Goal: Connect with others: Connect with others

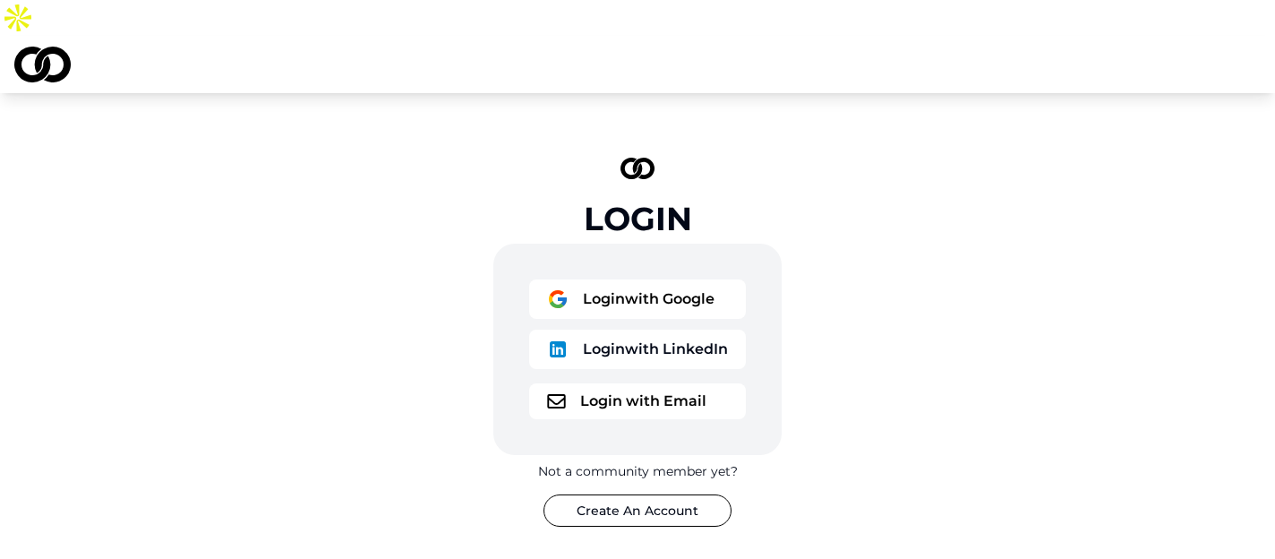
click at [658, 283] on div "Login with Google Login with LinkedIn" at bounding box center [637, 327] width 217 height 97
click at [659, 279] on button "Login with Google" at bounding box center [637, 298] width 217 height 39
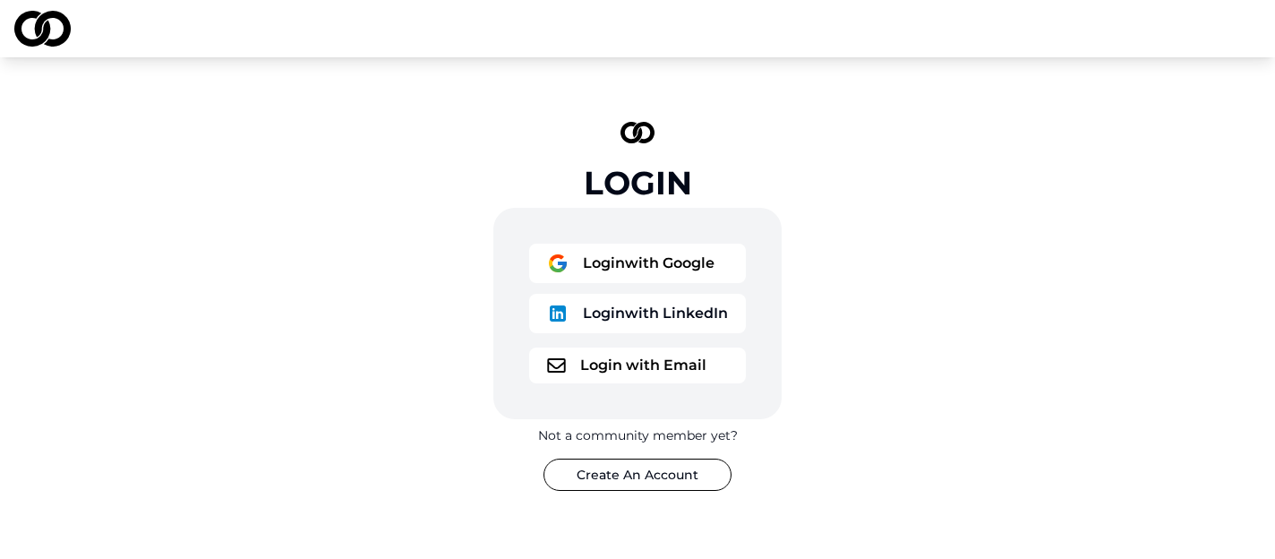
click at [623, 248] on button "Login with Google" at bounding box center [637, 263] width 217 height 39
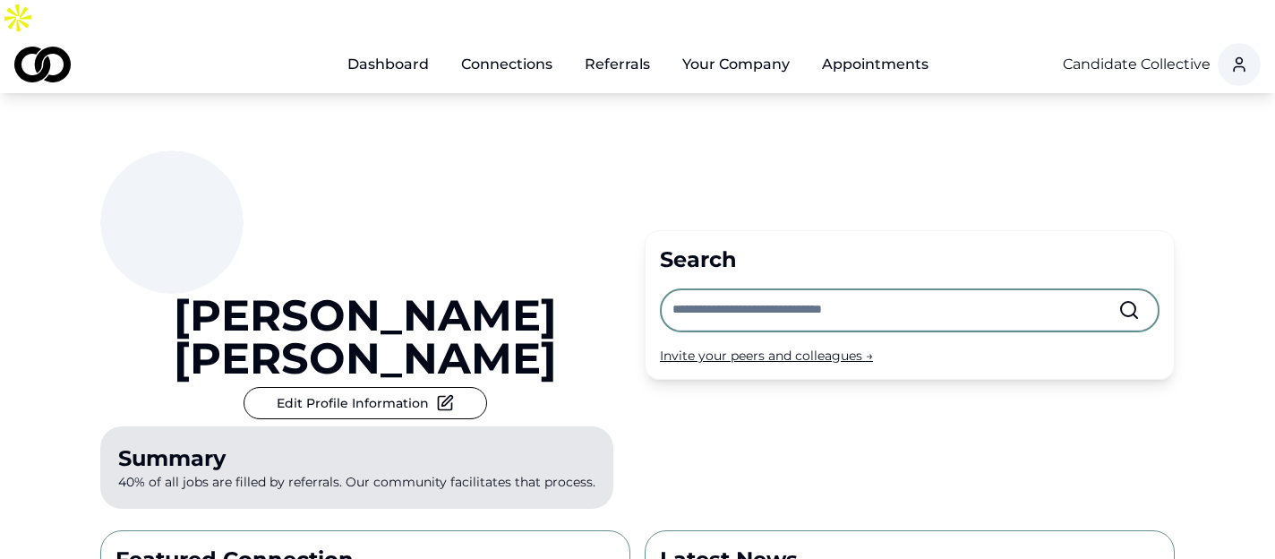
click at [734, 290] on input "text" at bounding box center [895, 309] width 446 height 39
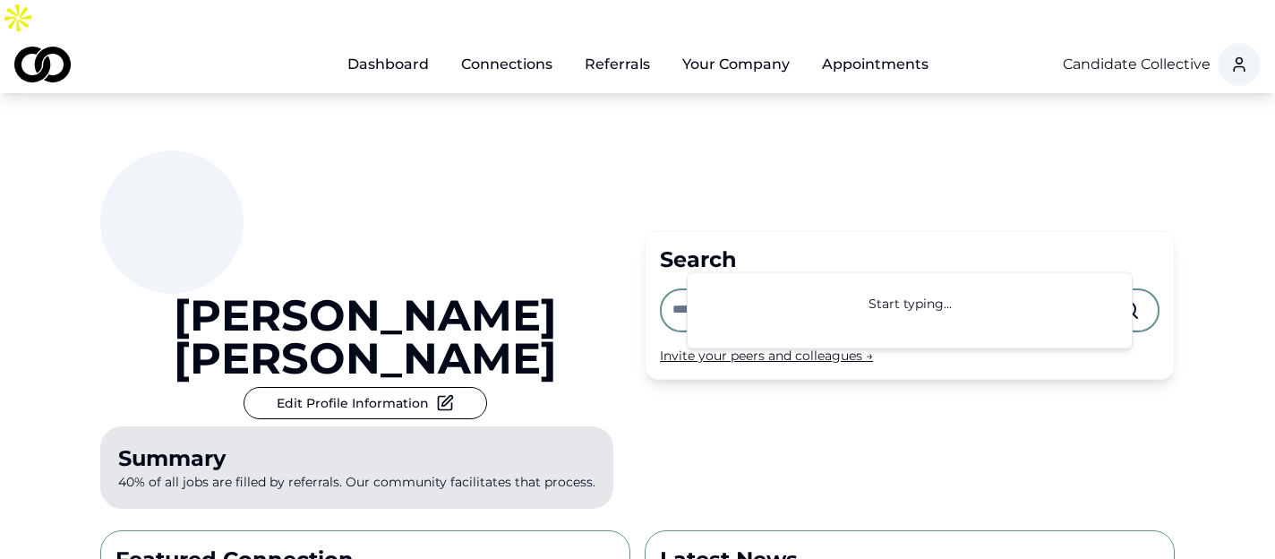
click at [550, 220] on div "[PERSON_NAME] Edit Profile Information Summary 40% of all jobs are filled by re…" at bounding box center [365, 332] width 530 height 365
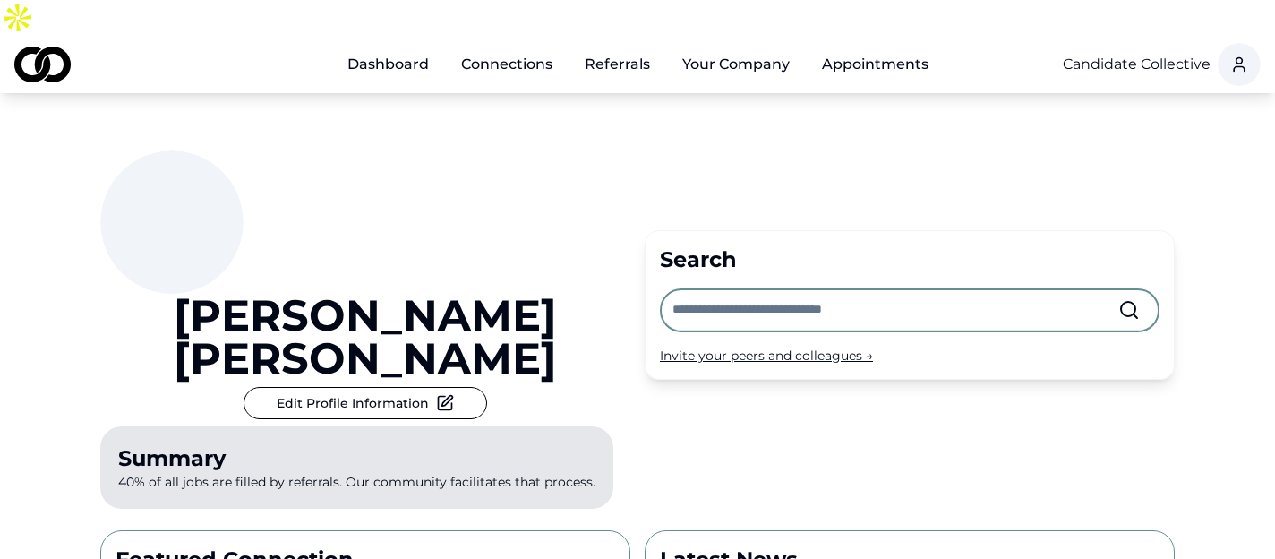
click at [508, 47] on link "Connections" at bounding box center [507, 65] width 120 height 36
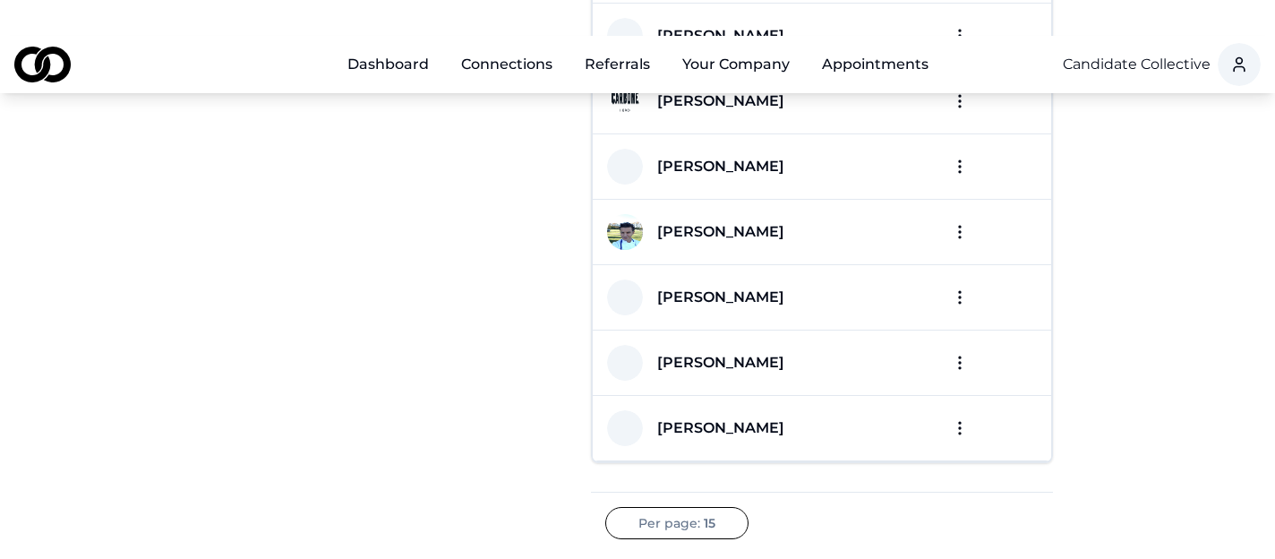
scroll to position [751, 0]
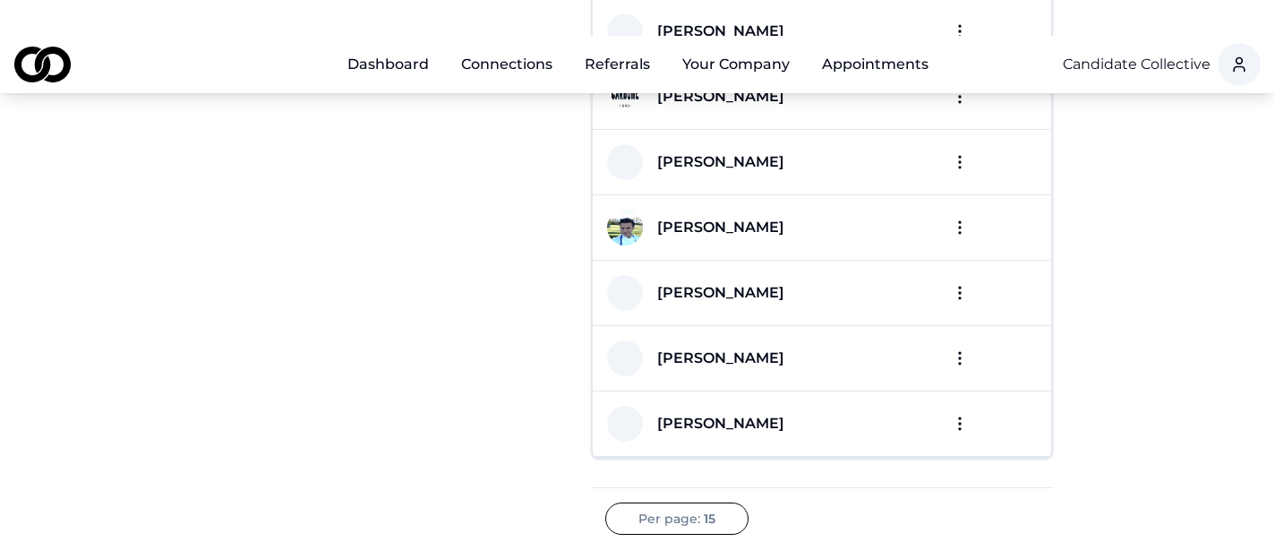
click at [928, 558] on span "Next" at bounding box center [923, 567] width 30 height 18
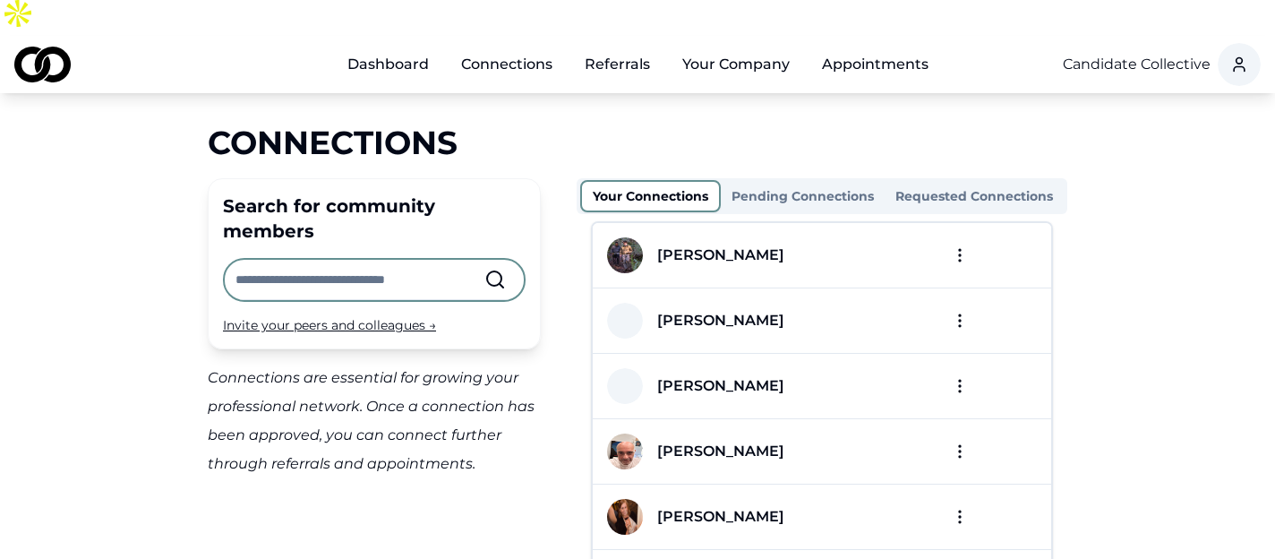
scroll to position [0, 0]
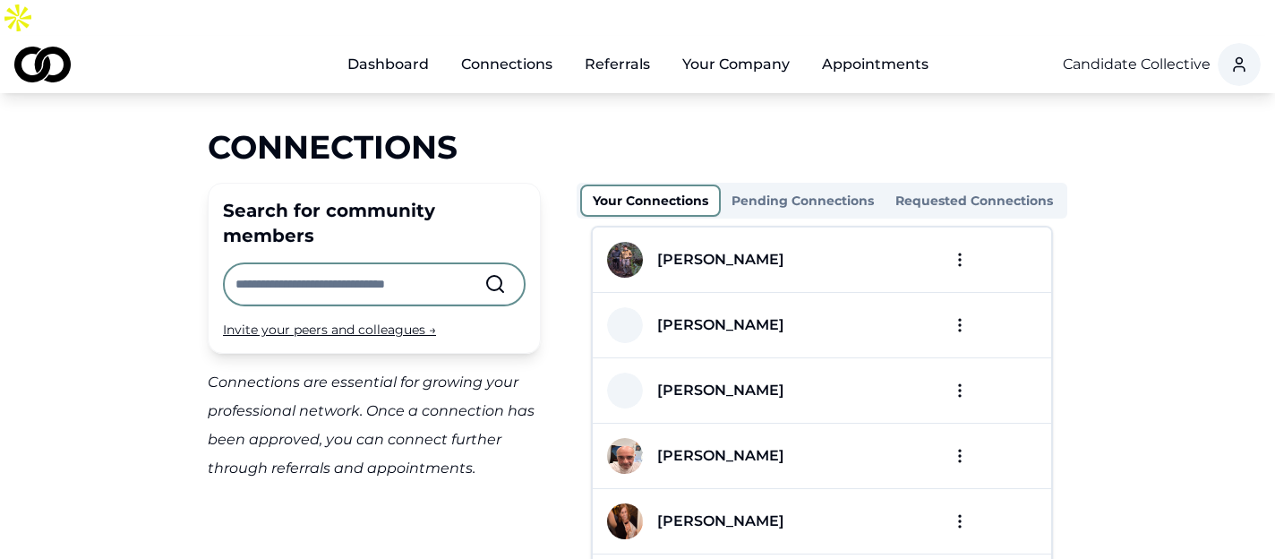
click at [612, 47] on link "Referrals" at bounding box center [617, 65] width 94 height 36
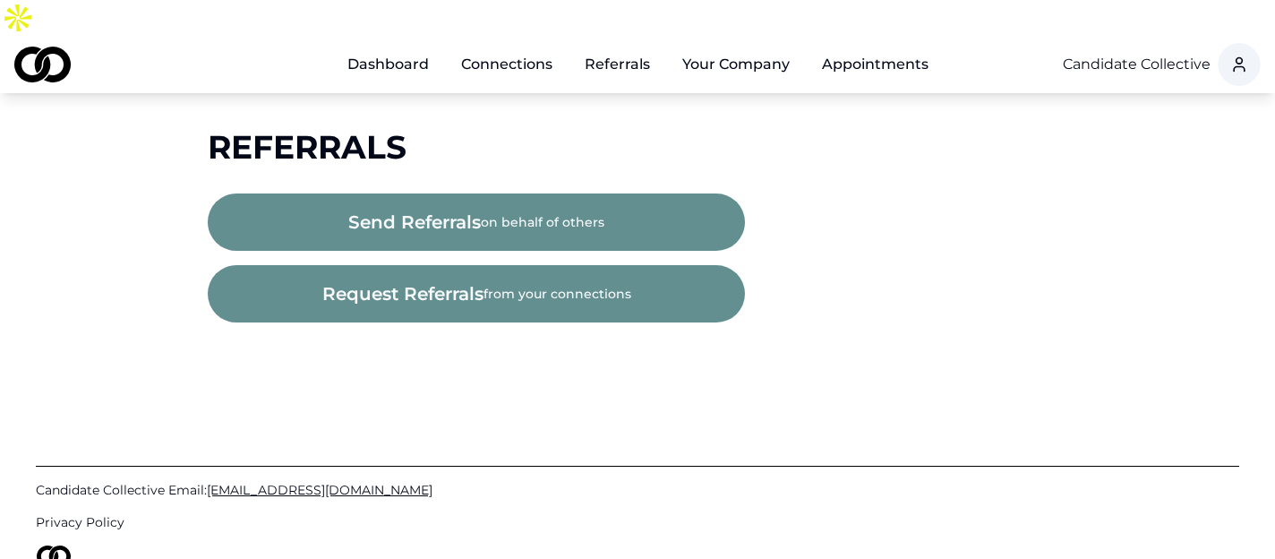
click at [509, 47] on link "Connections" at bounding box center [507, 65] width 120 height 36
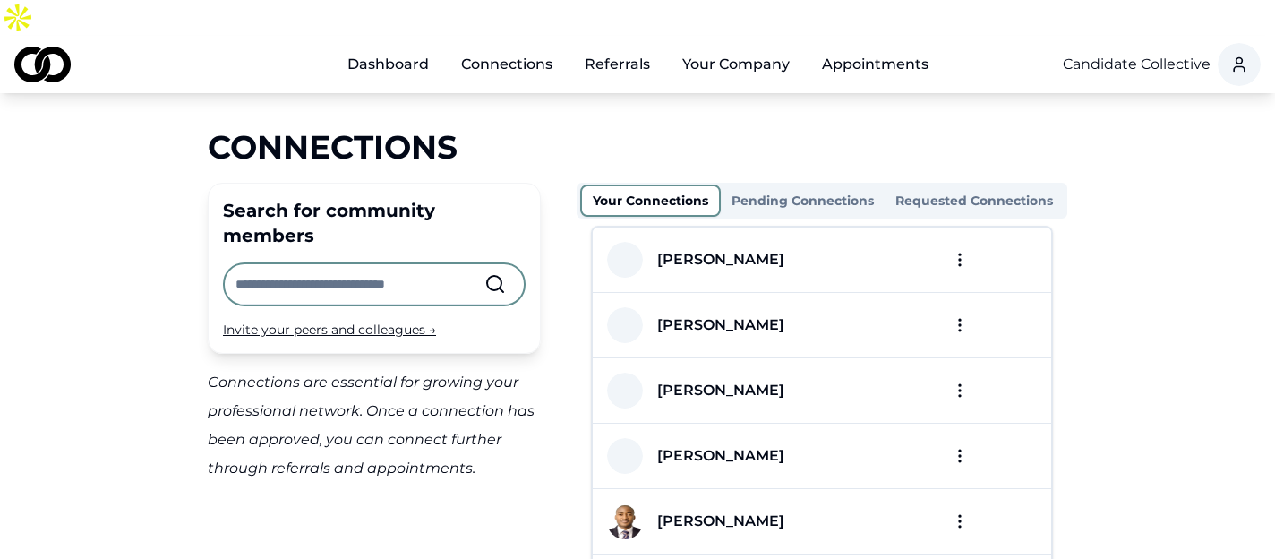
click at [961, 230] on html "Dashboard Connections Referrals Your Company Appointments Candidate Collective …" at bounding box center [637, 279] width 1275 height 559
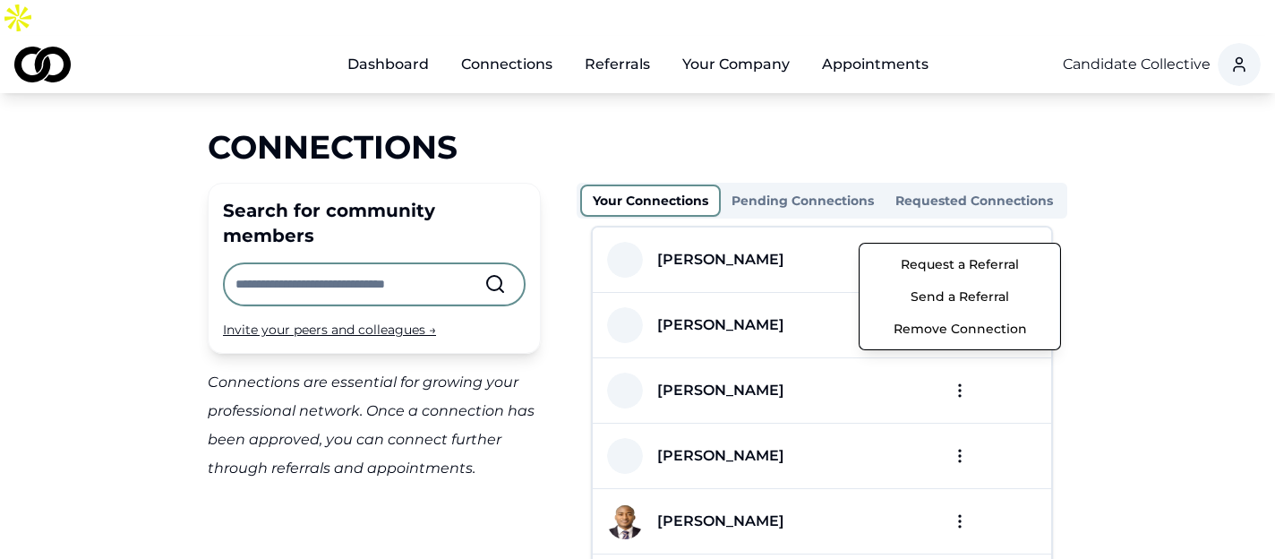
click at [974, 297] on button "Send a Referral" at bounding box center [960, 296] width 192 height 32
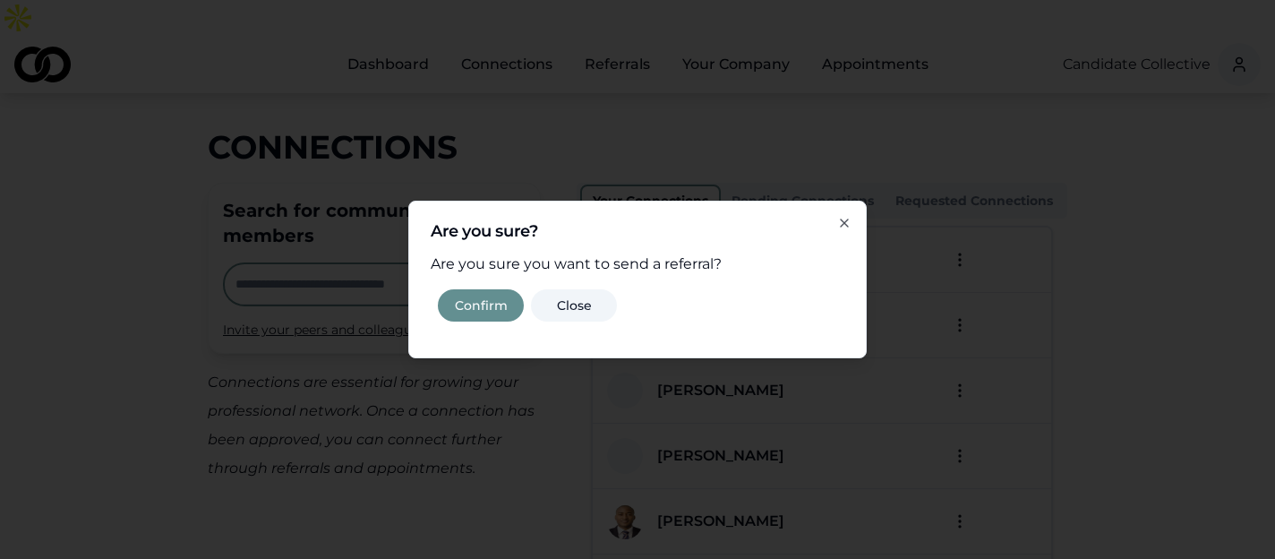
click at [490, 308] on button "Confirm" at bounding box center [481, 305] width 86 height 32
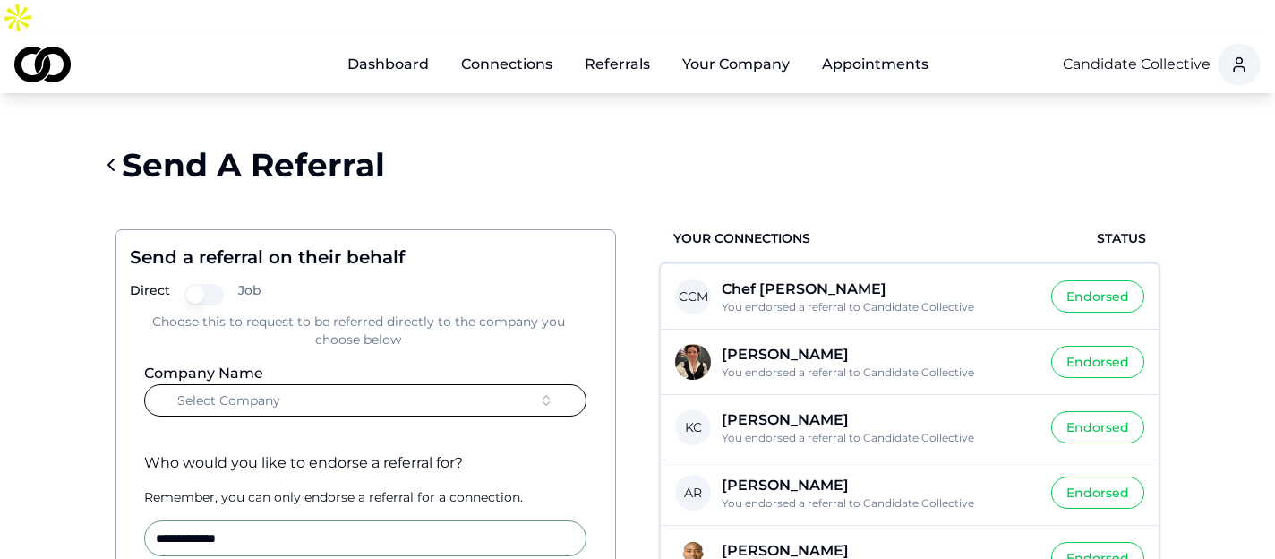
click at [366, 384] on button "Select Company" at bounding box center [365, 400] width 442 height 32
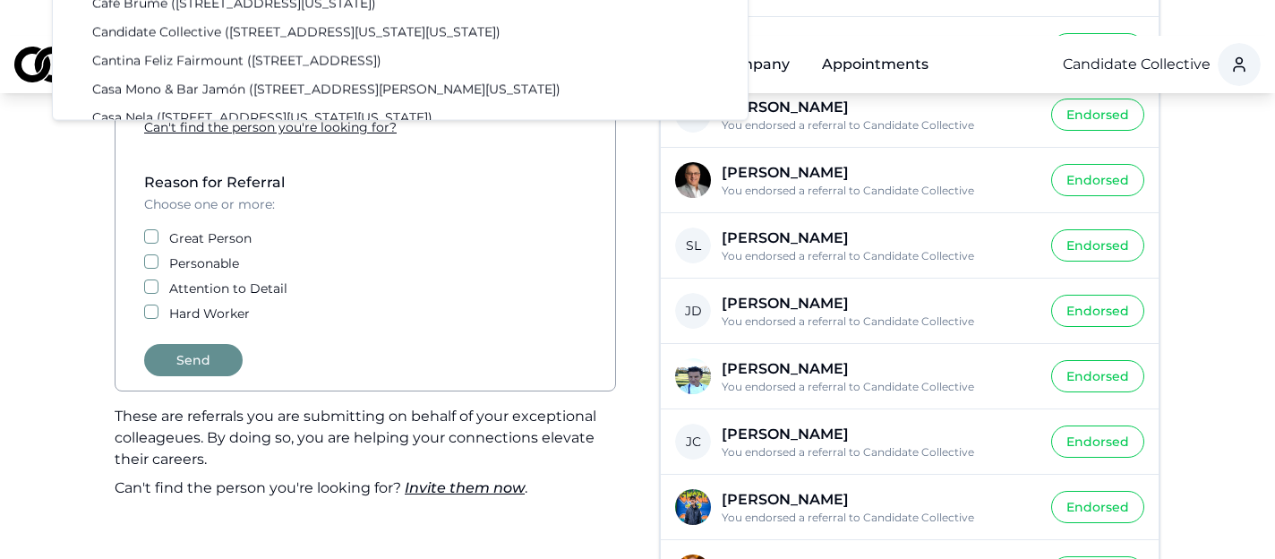
scroll to position [714, 0]
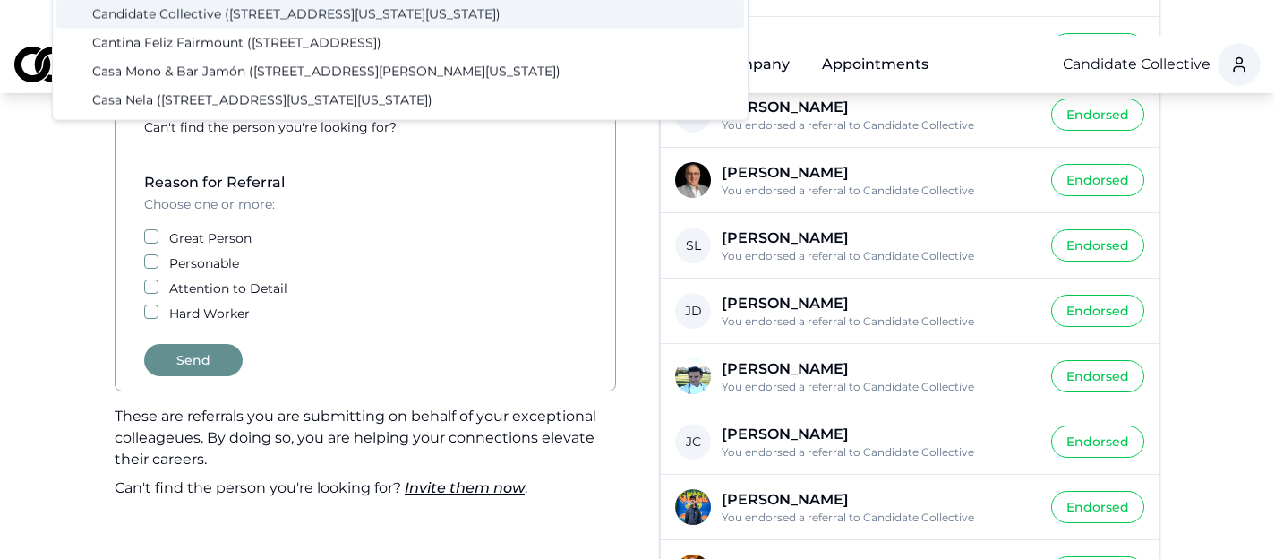
click at [367, 14] on div "Candidate Collective ([STREET_ADDRESS][US_STATE][US_STATE])" at bounding box center [400, 14] width 688 height 29
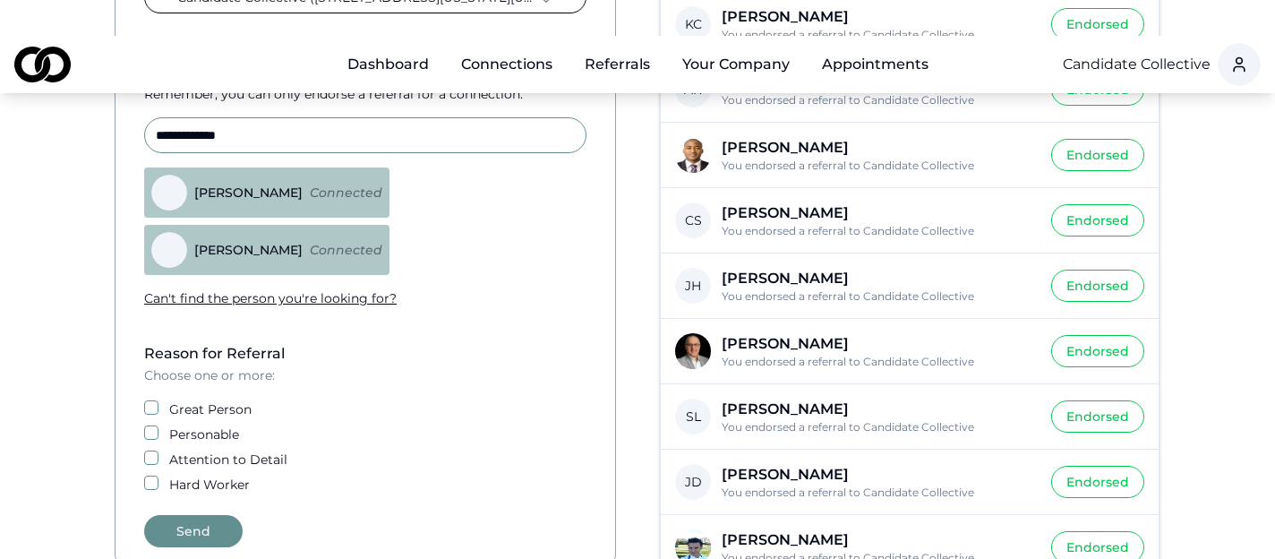
scroll to position [466, 0]
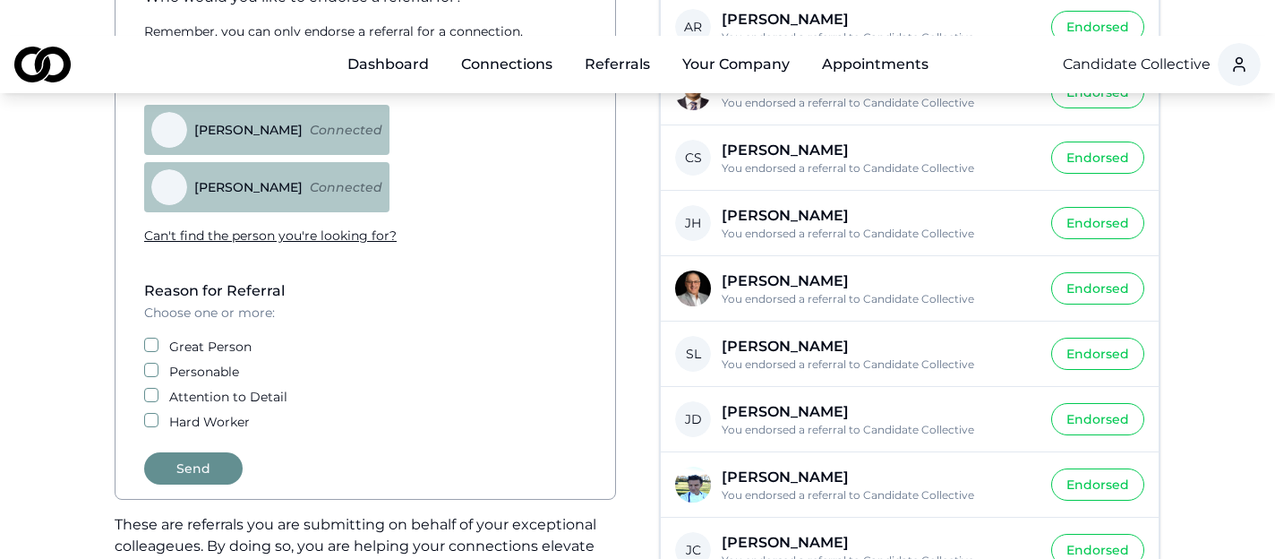
click at [158, 338] on div "Great Person" at bounding box center [365, 347] width 442 height 18
click at [150, 338] on button "Great Person" at bounding box center [151, 345] width 14 height 14
click at [206, 452] on button "Send" at bounding box center [193, 468] width 98 height 32
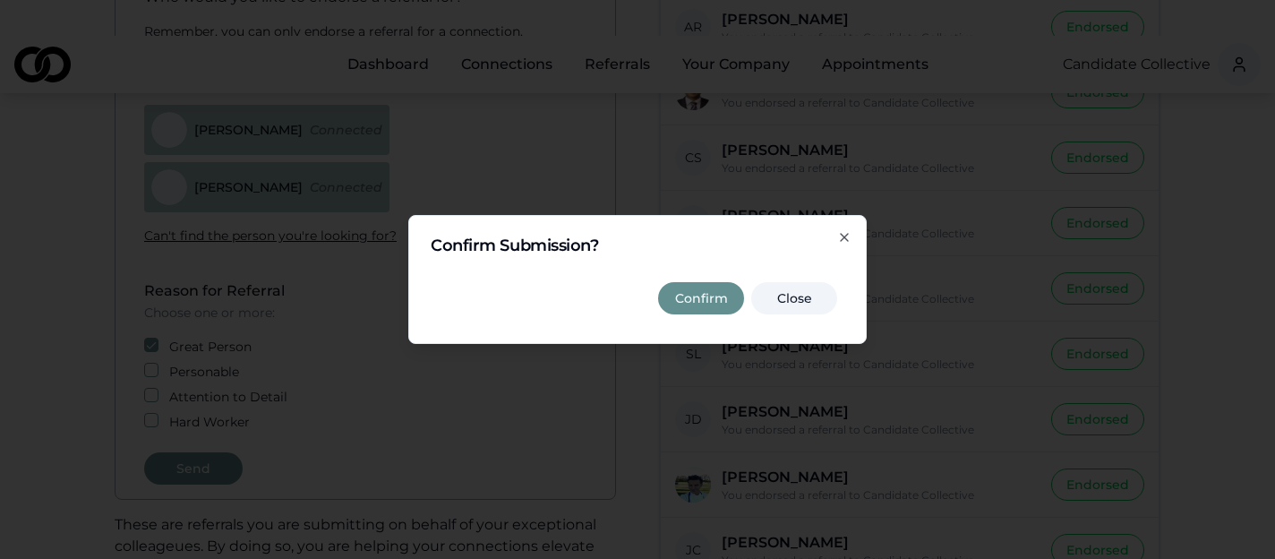
click at [706, 305] on button "Confirm" at bounding box center [701, 298] width 86 height 32
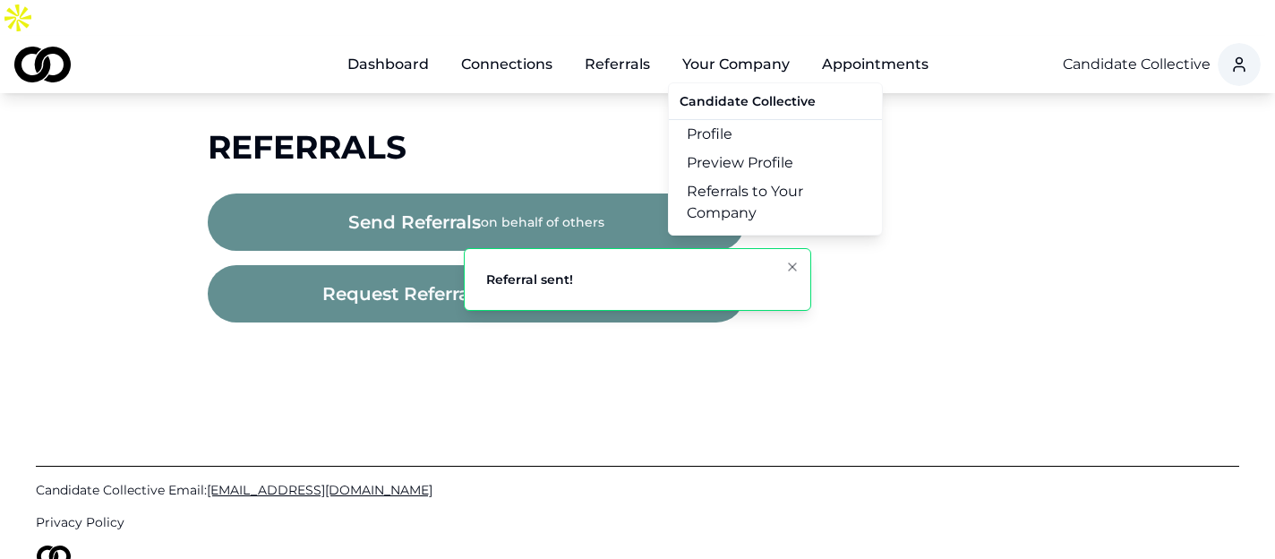
click at [731, 47] on button "Your Company" at bounding box center [736, 65] width 136 height 36
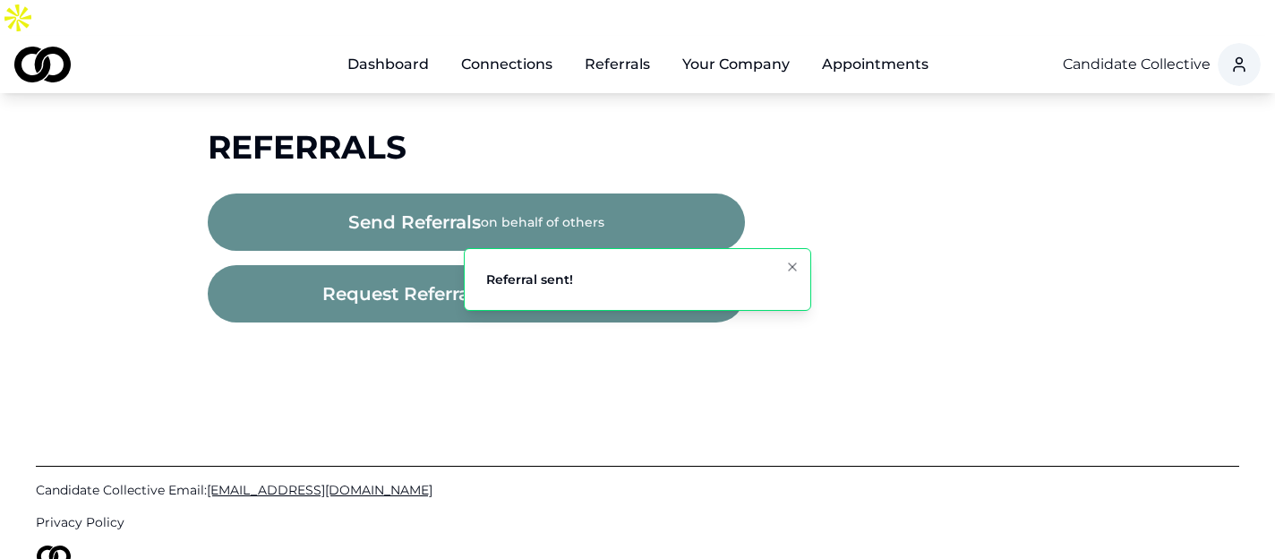
click at [731, 47] on button "Your Company" at bounding box center [736, 65] width 136 height 36
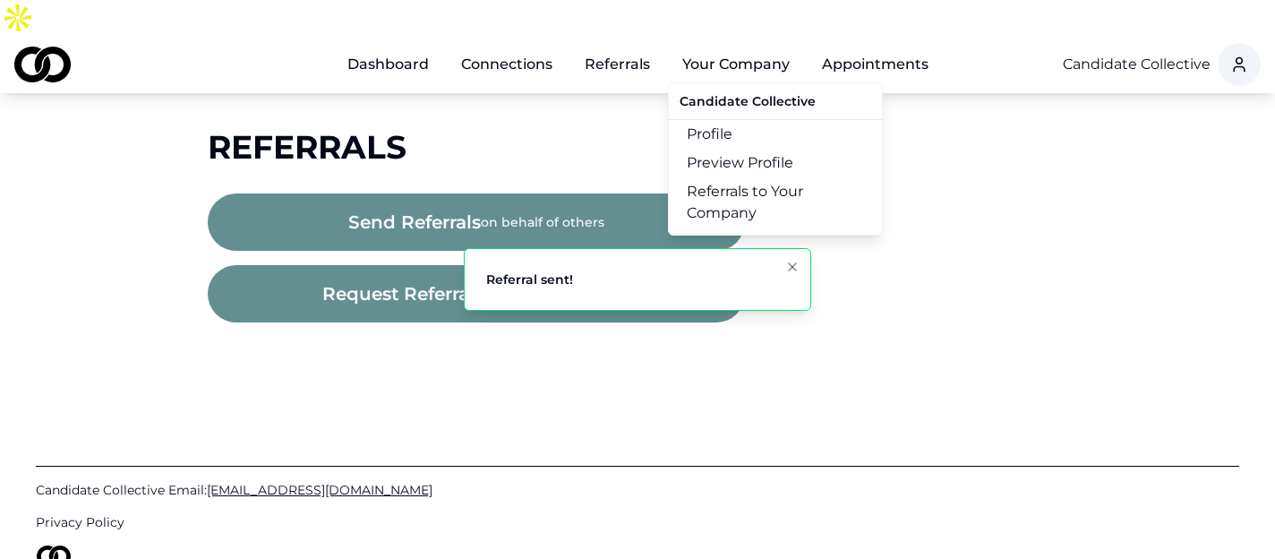
click at [749, 177] on link "Referrals to Your Company" at bounding box center [775, 202] width 213 height 50
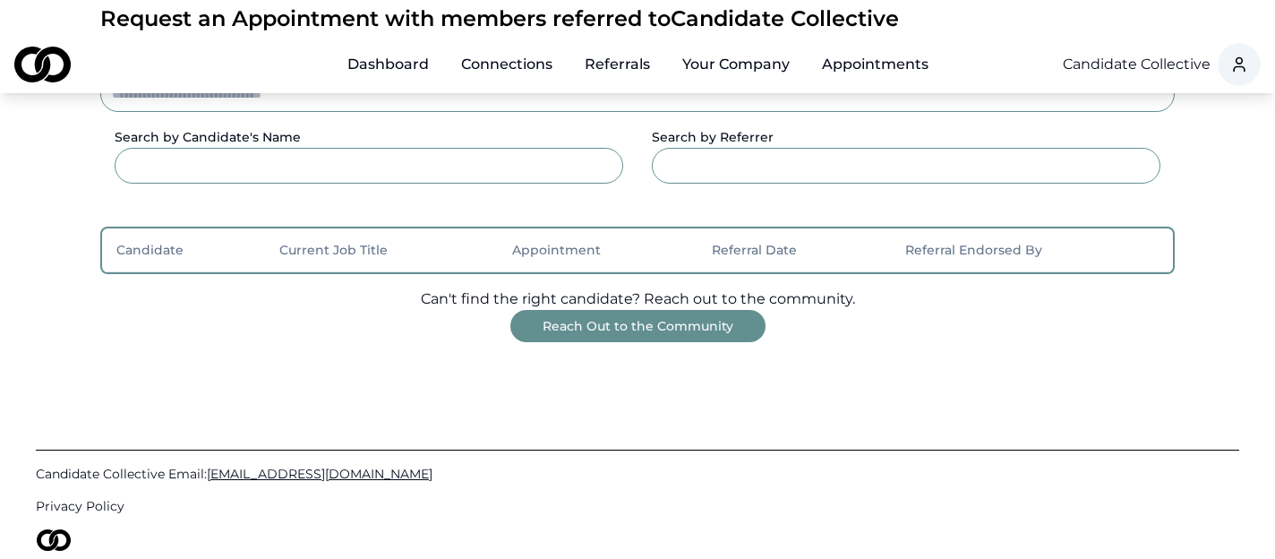
scroll to position [259, 0]
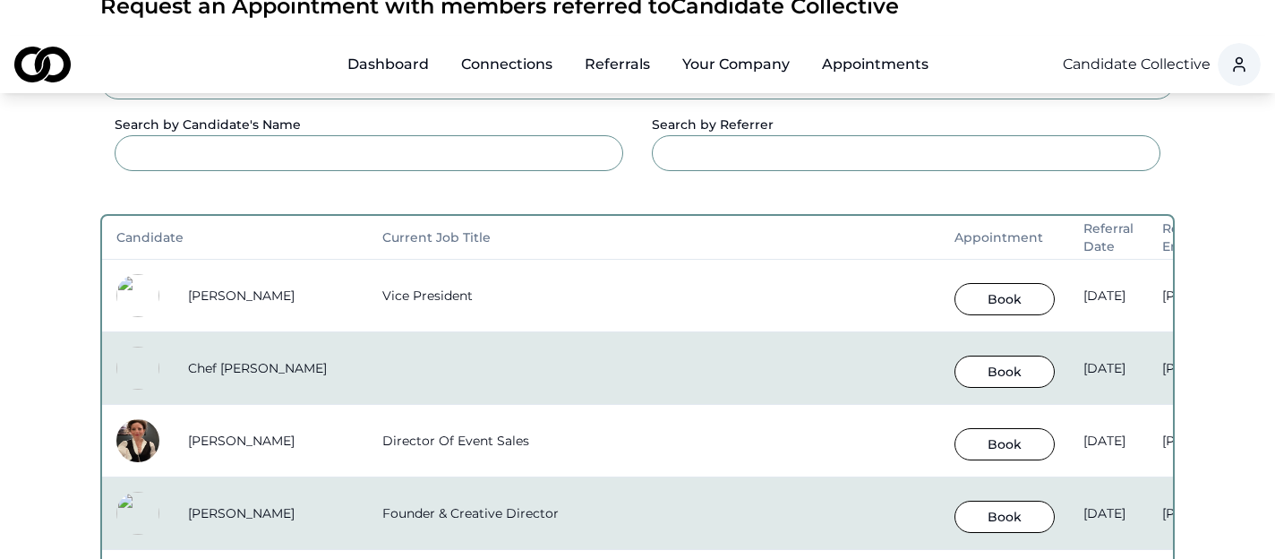
click at [989, 283] on button "Book" at bounding box center [1004, 299] width 100 height 32
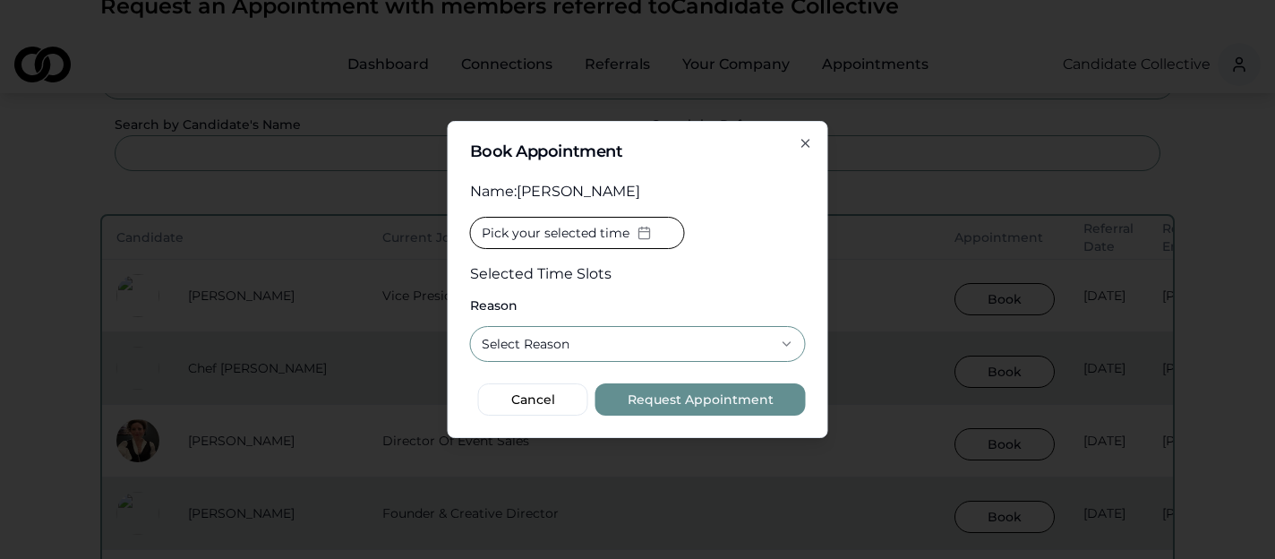
click at [644, 240] on button "Pick your selected time" at bounding box center [577, 233] width 215 height 32
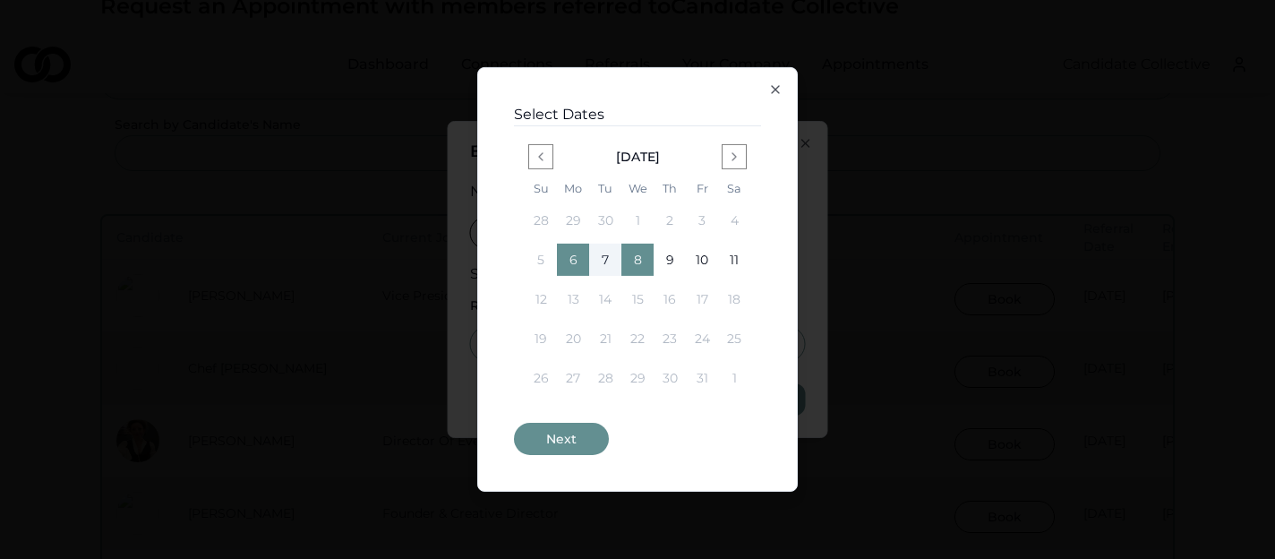
click at [564, 449] on button "Next" at bounding box center [561, 439] width 95 height 32
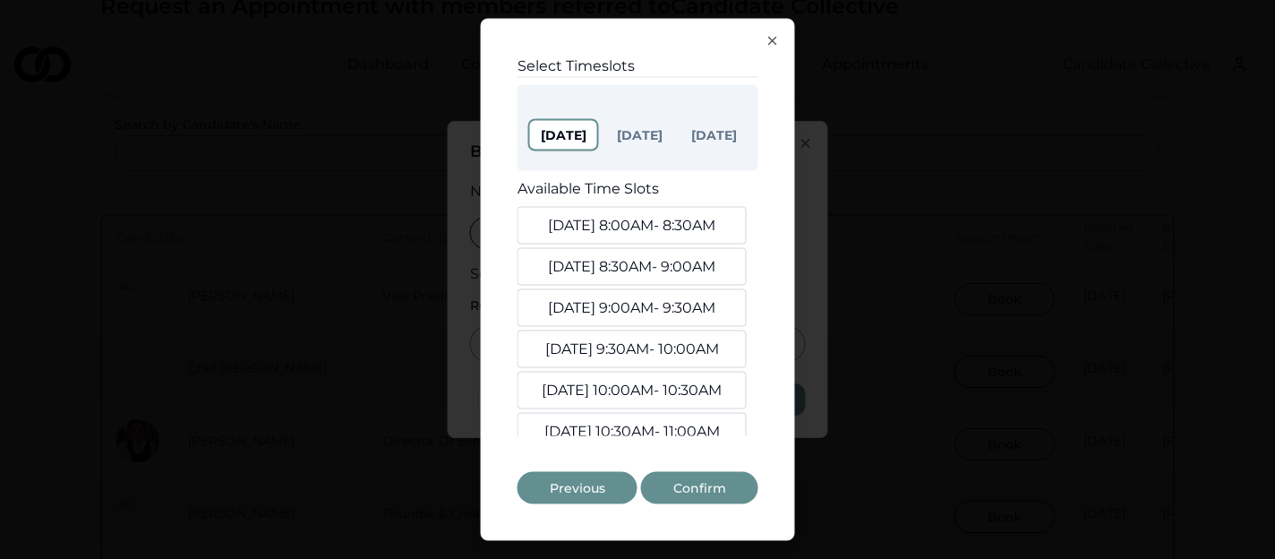
click at [769, 35] on icon "button" at bounding box center [773, 41] width 14 height 14
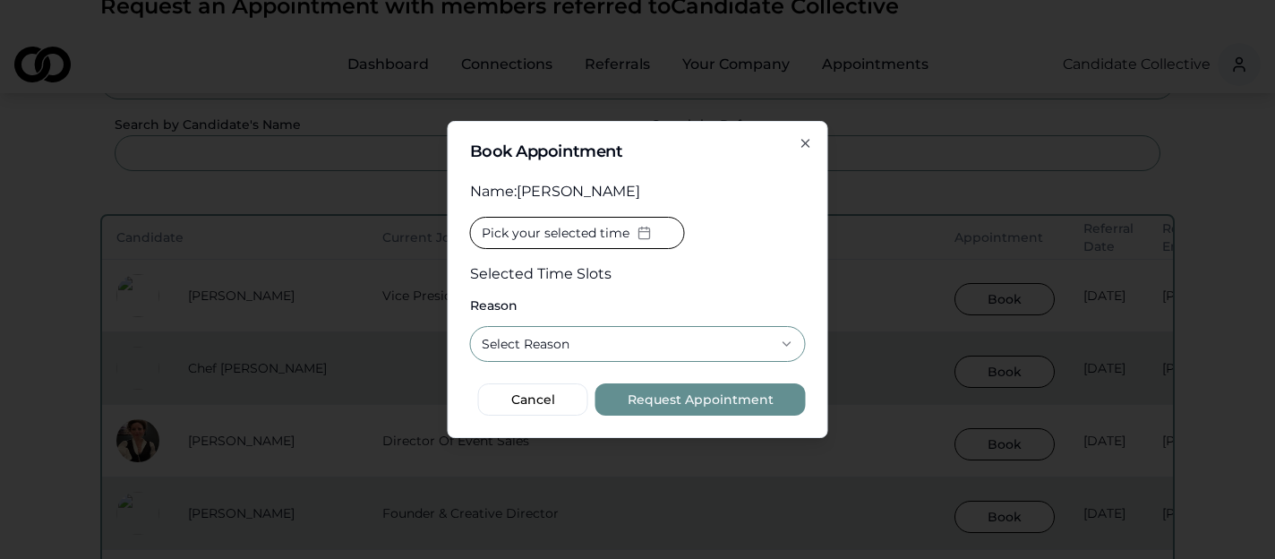
click at [785, 343] on icon "button" at bounding box center [787, 344] width 14 height 14
click at [803, 141] on icon "button" at bounding box center [805, 143] width 7 height 7
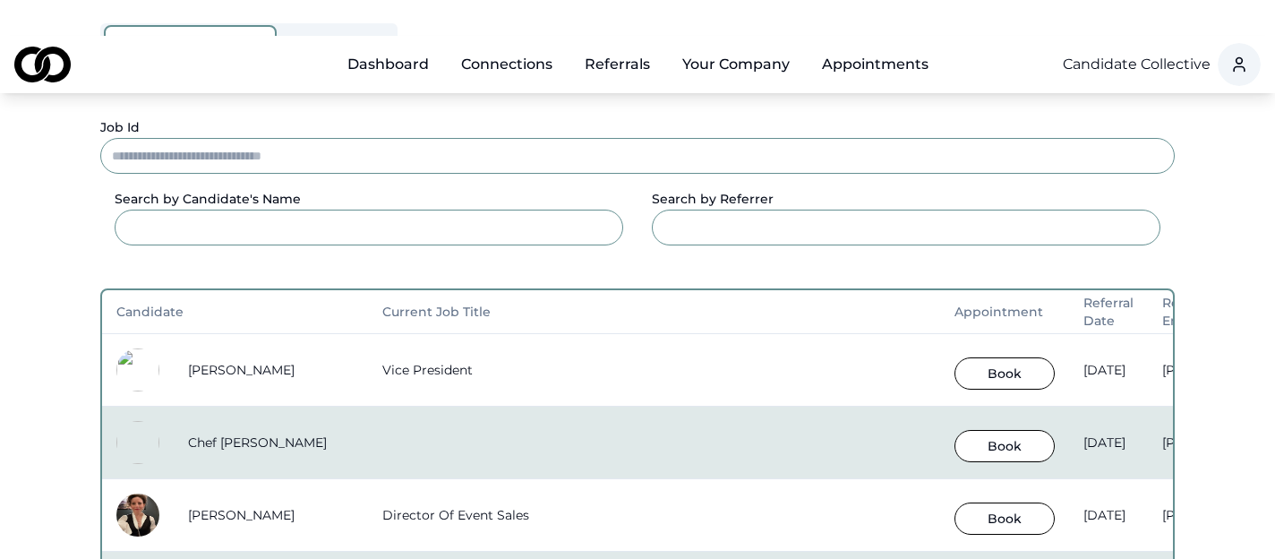
scroll to position [179, 0]
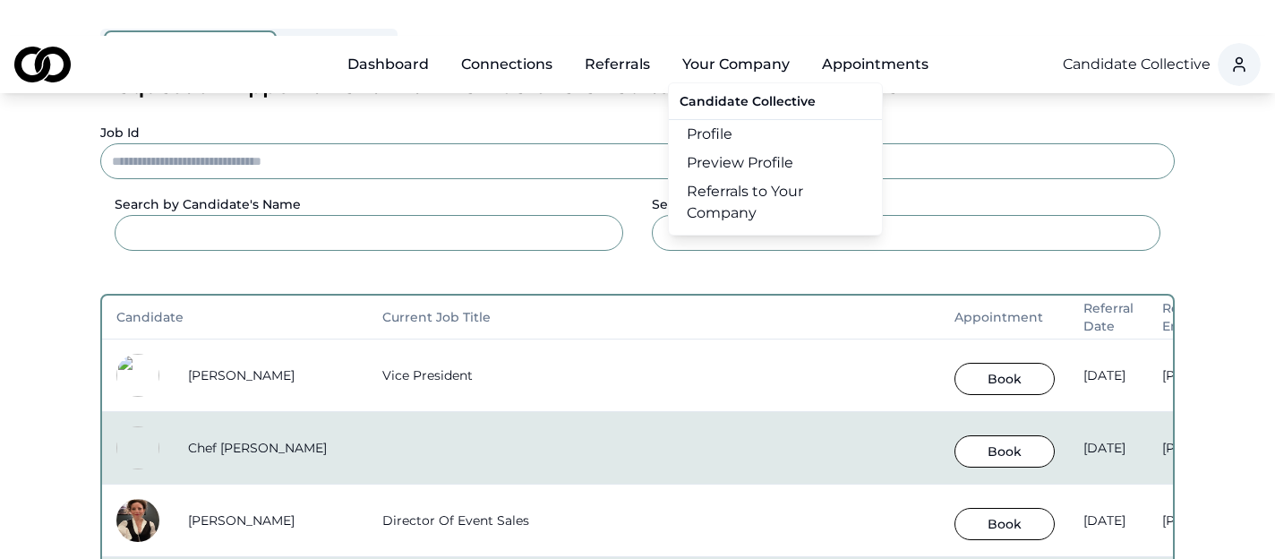
click at [730, 120] on link "Profile" at bounding box center [775, 134] width 213 height 29
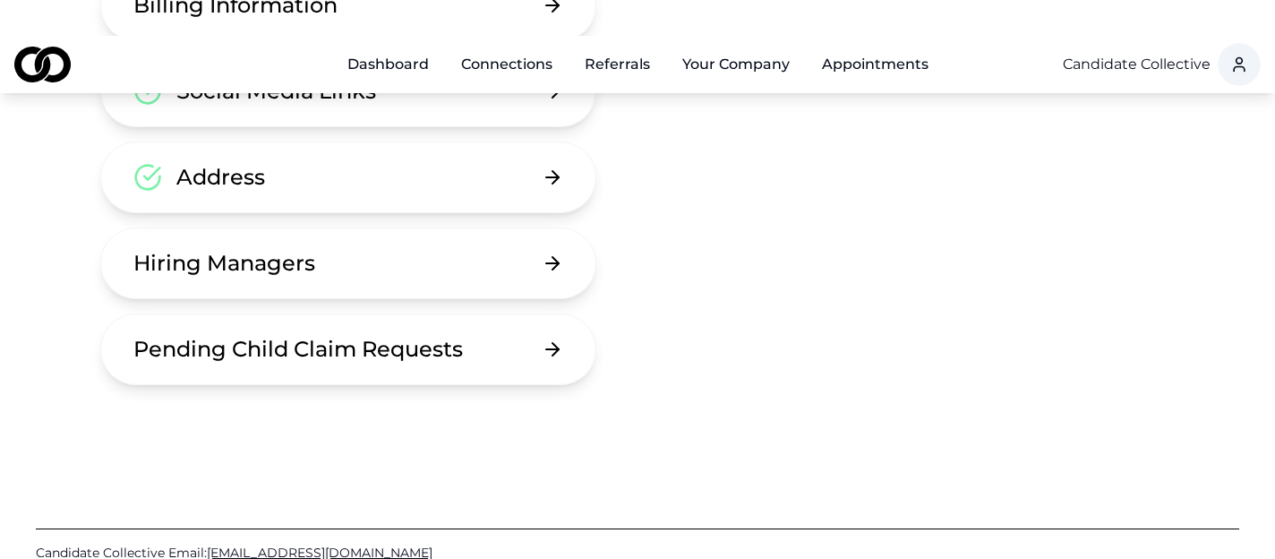
scroll to position [416, 0]
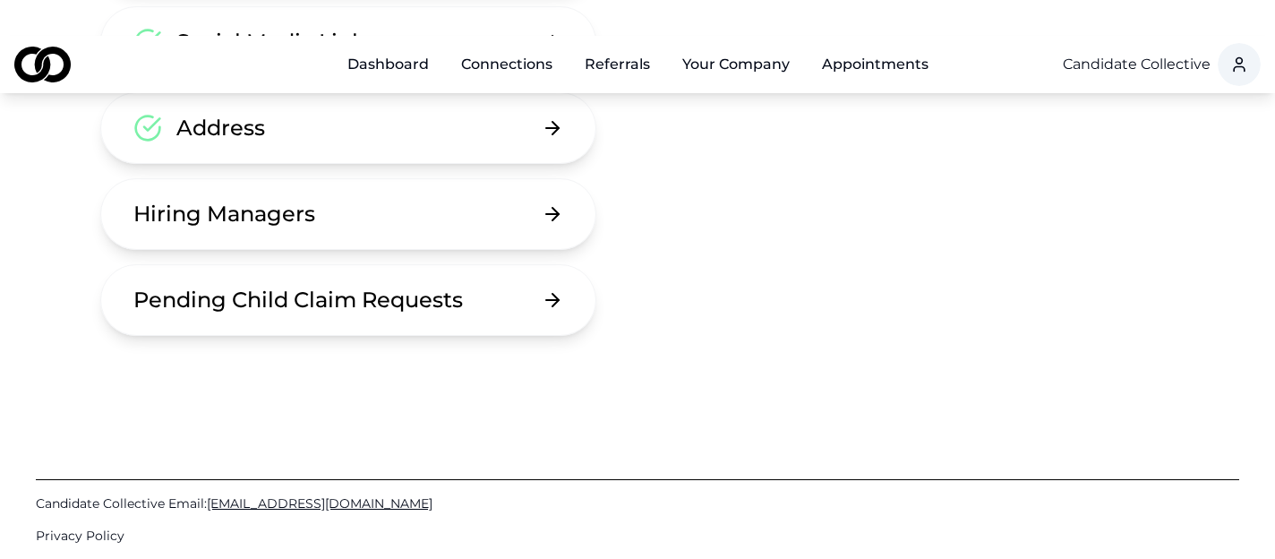
click at [492, 178] on button "Hiring Managers" at bounding box center [348, 214] width 496 height 72
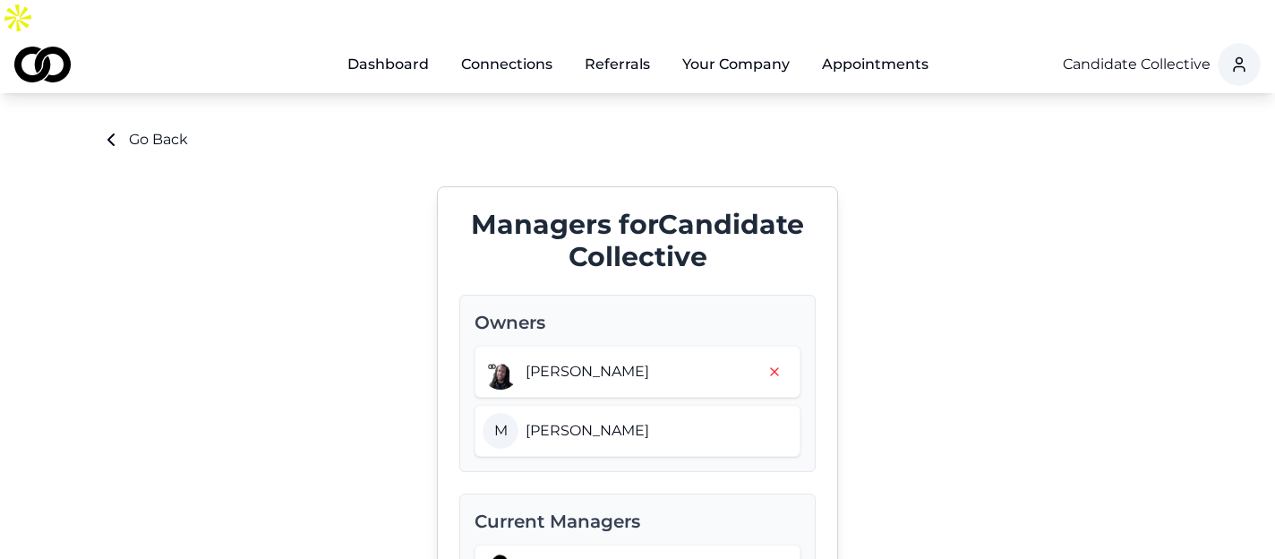
click at [391, 47] on link "Dashboard" at bounding box center [388, 65] width 110 height 36
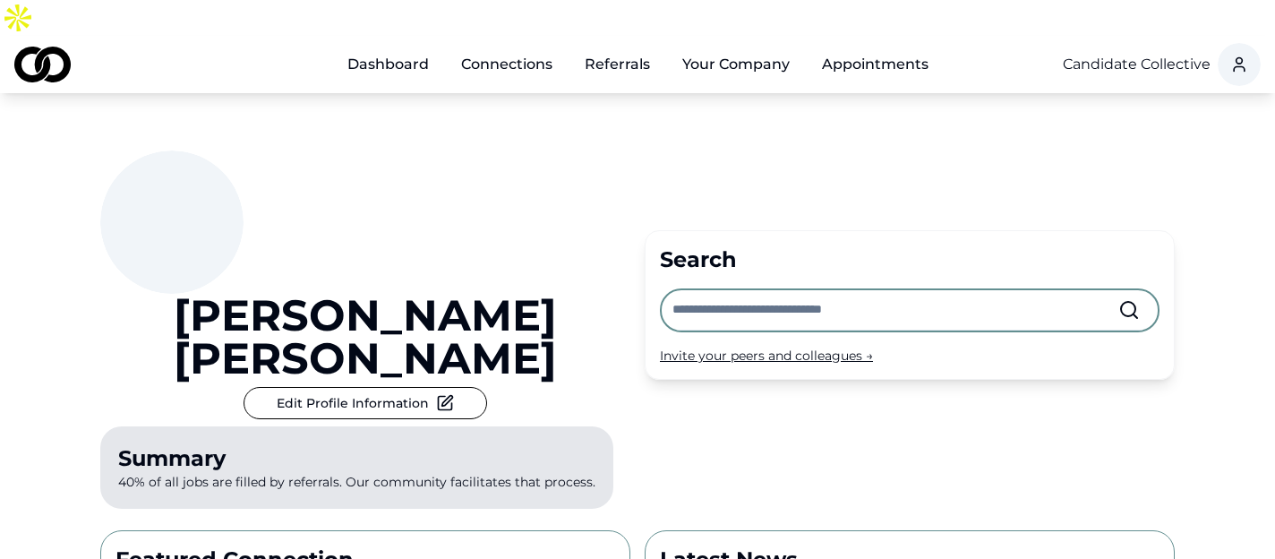
click at [746, 347] on div "Invite your peers and colleagues →" at bounding box center [910, 356] width 500 height 18
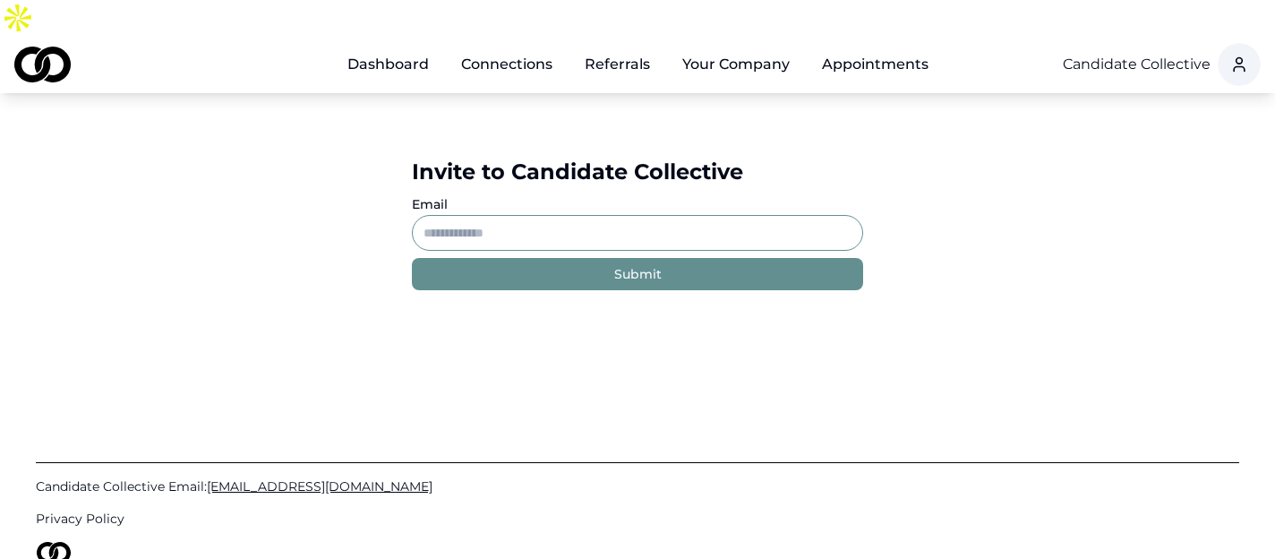
click at [514, 215] on input "Email" at bounding box center [637, 233] width 451 height 36
click at [407, 47] on link "Dashboard" at bounding box center [388, 65] width 110 height 36
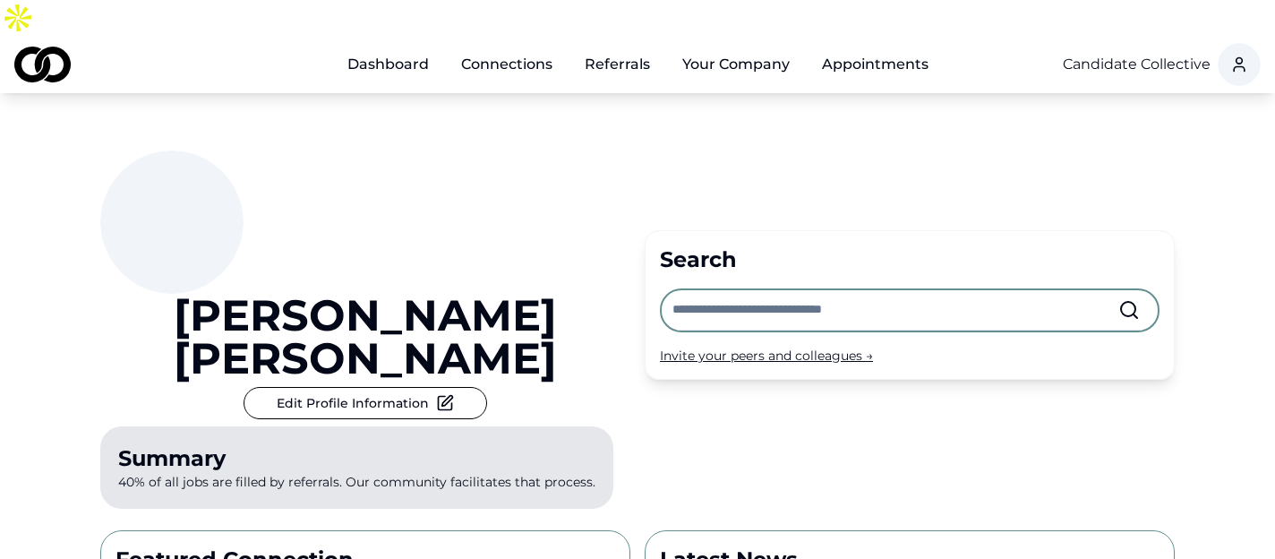
click at [540, 47] on link "Connections" at bounding box center [507, 65] width 120 height 36
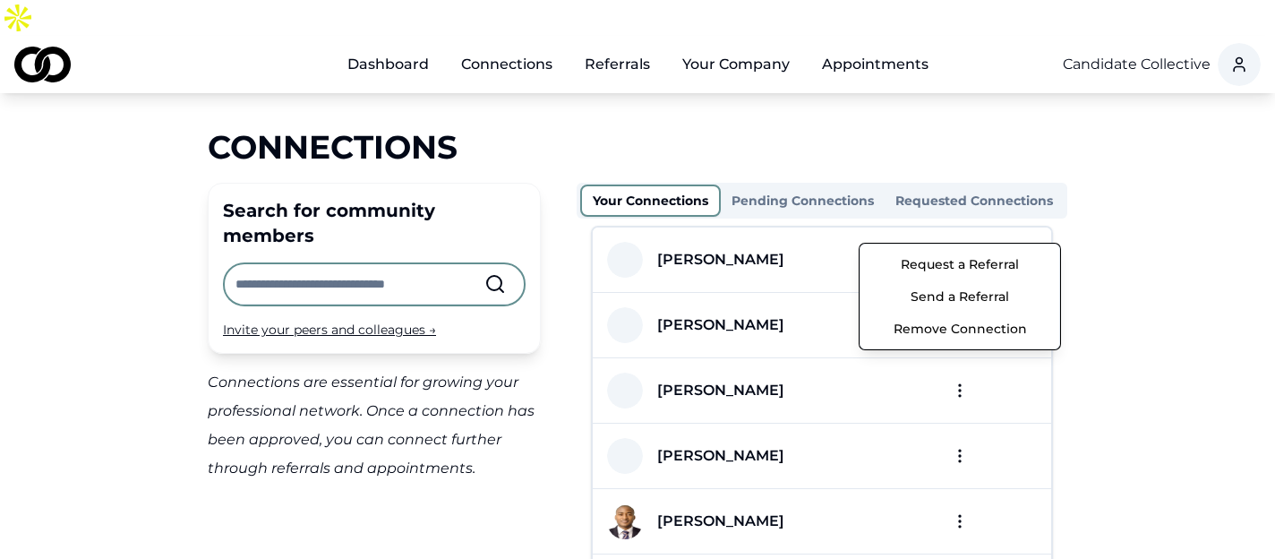
click at [959, 225] on html "Dashboard Connections Referrals Your Company Appointments Candidate Collective …" at bounding box center [637, 279] width 1275 height 559
click at [961, 270] on button "Request a Referral" at bounding box center [960, 264] width 192 height 32
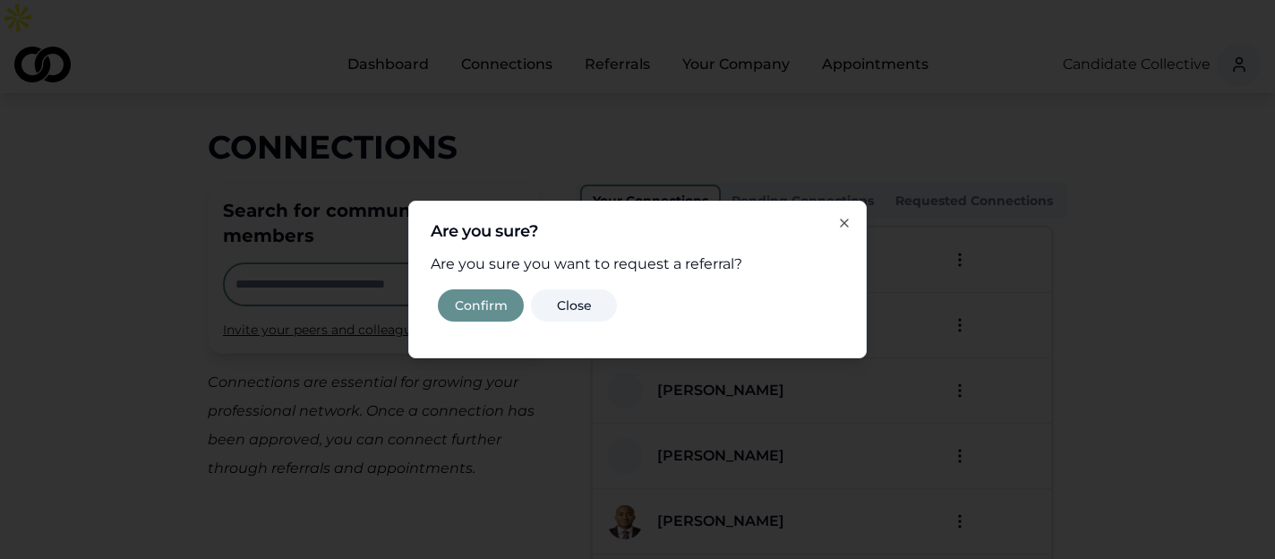
click at [483, 306] on button "Confirm" at bounding box center [481, 305] width 86 height 32
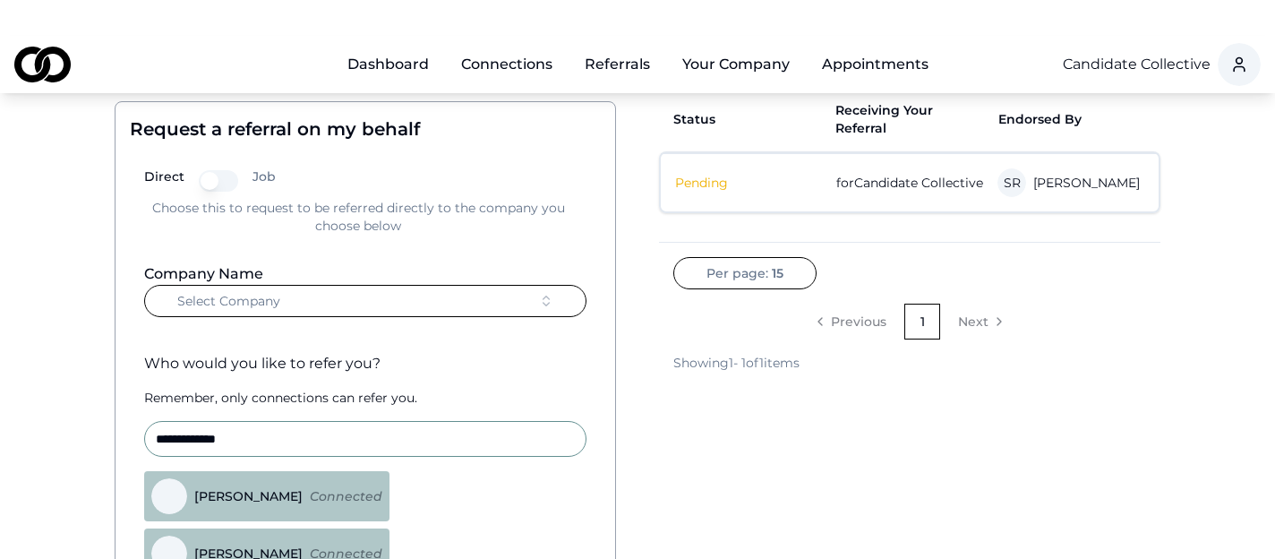
scroll to position [107, 0]
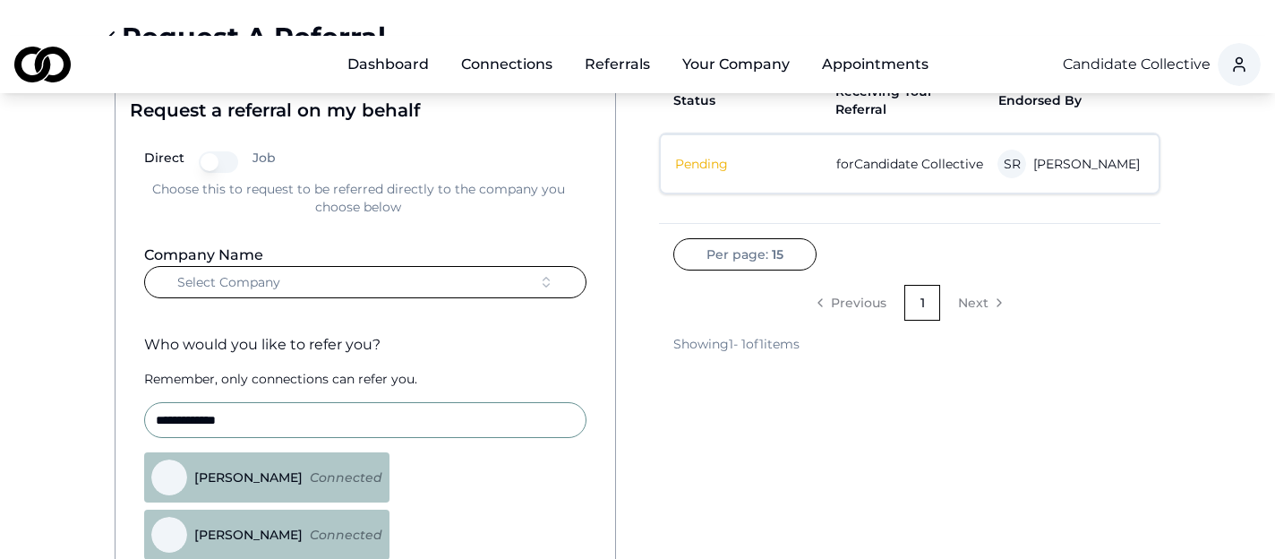
click at [270, 273] on span "Select Company" at bounding box center [228, 282] width 103 height 18
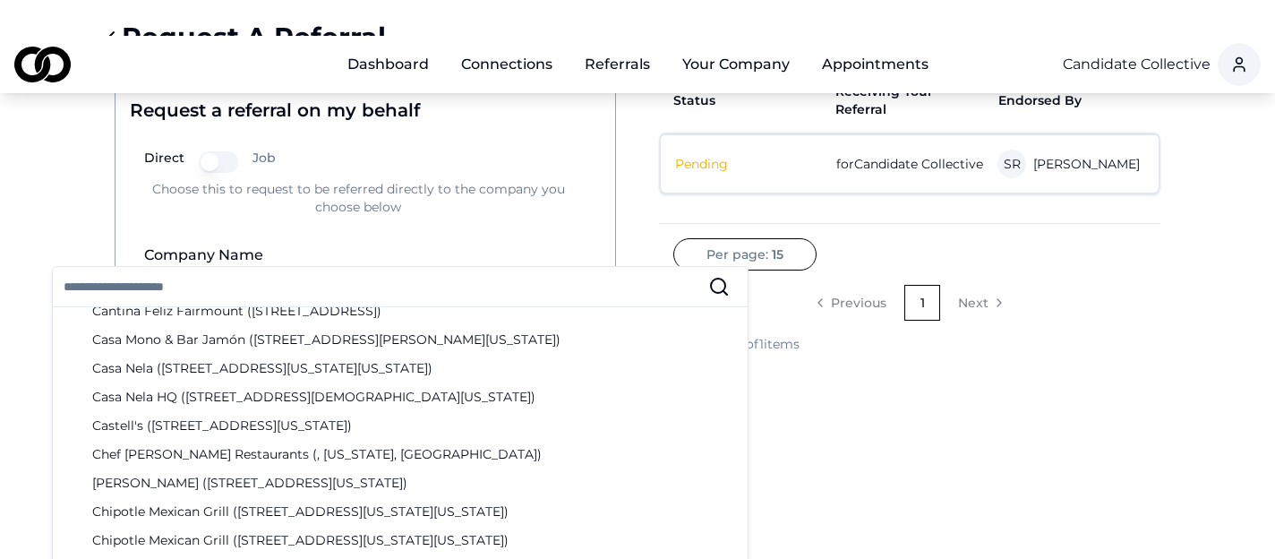
scroll to position [860, 0]
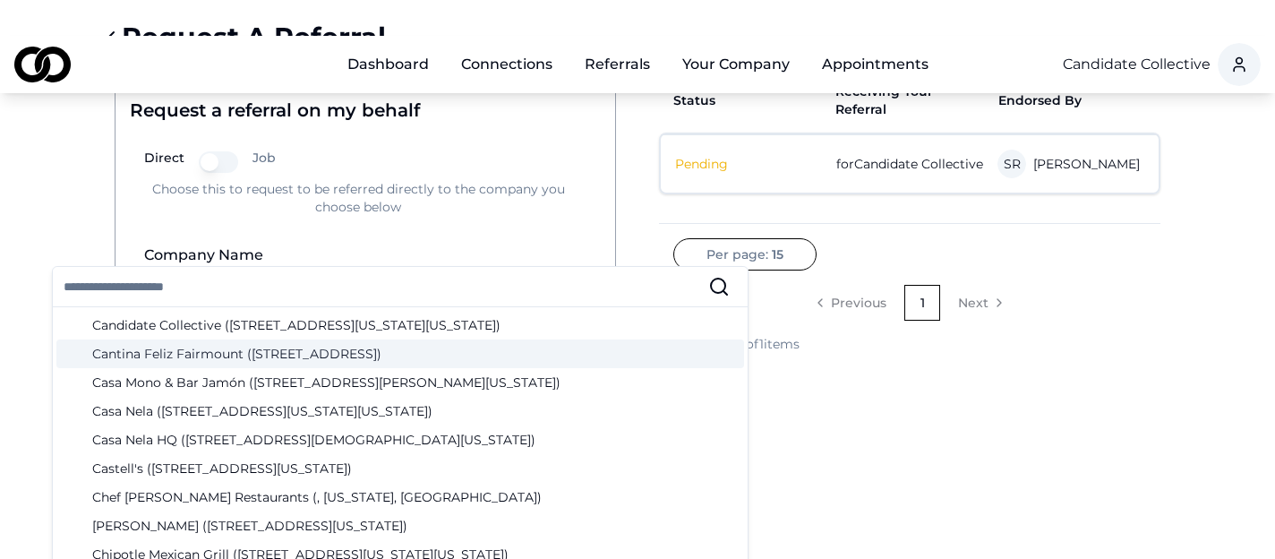
click at [81, 138] on div "**********" at bounding box center [637, 412] width 1146 height 783
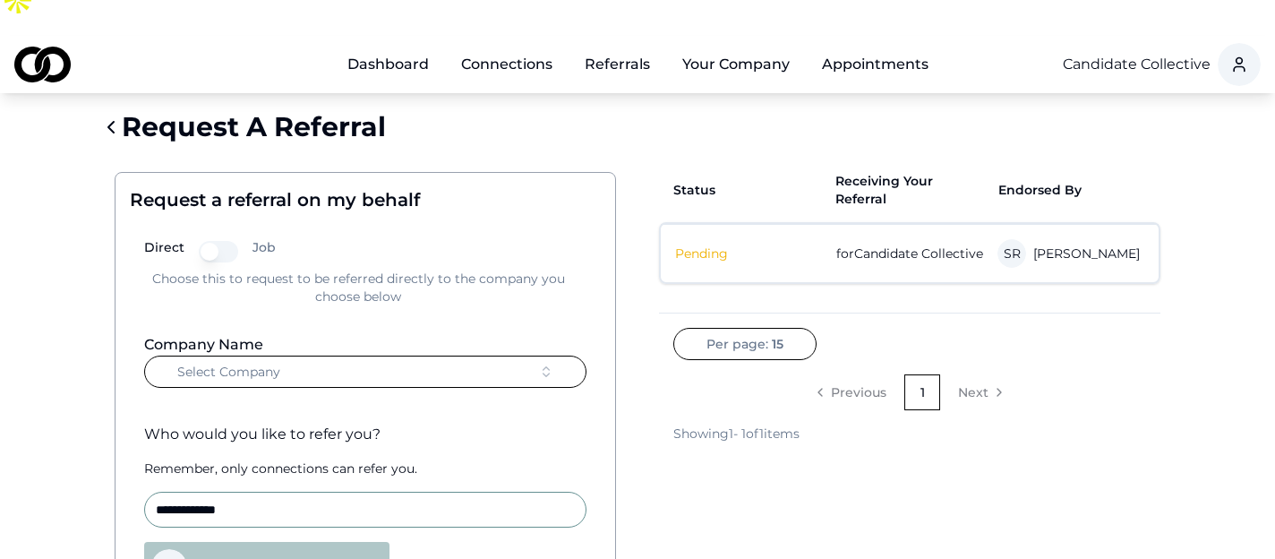
scroll to position [0, 0]
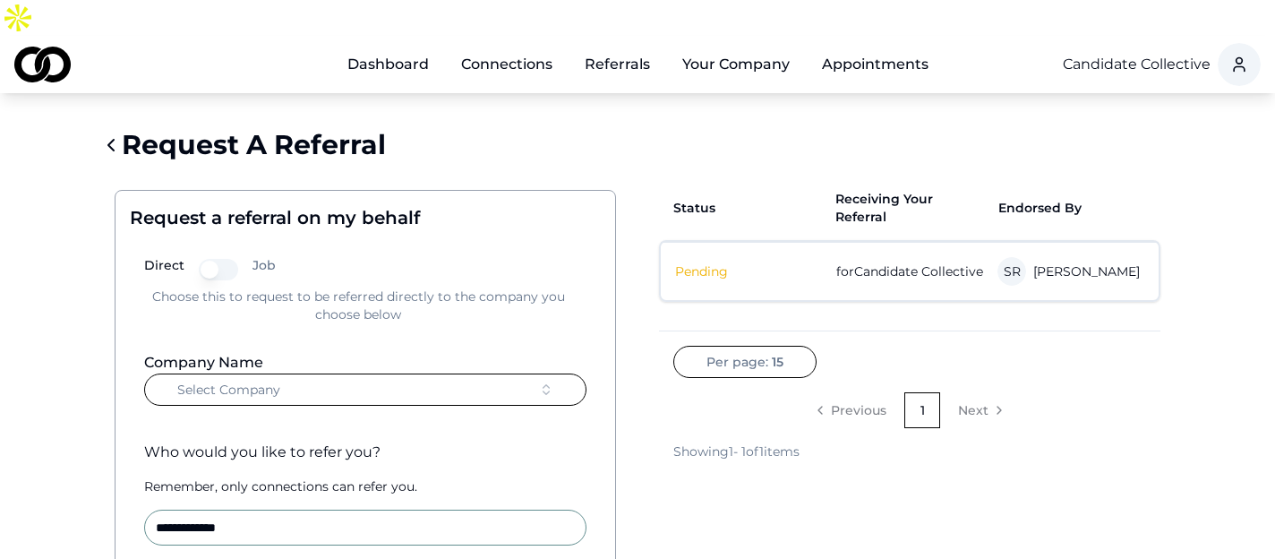
click at [420, 47] on link "Dashboard" at bounding box center [388, 65] width 110 height 36
